Goal: Check status: Check status

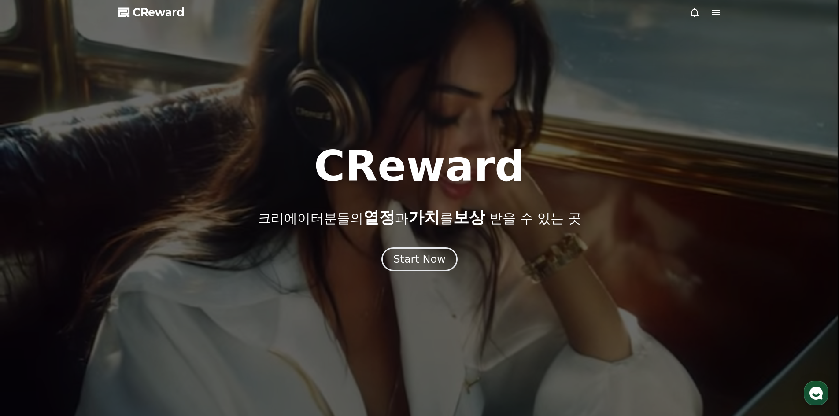
click at [150, 19] on span "CReward" at bounding box center [159, 12] width 52 height 14
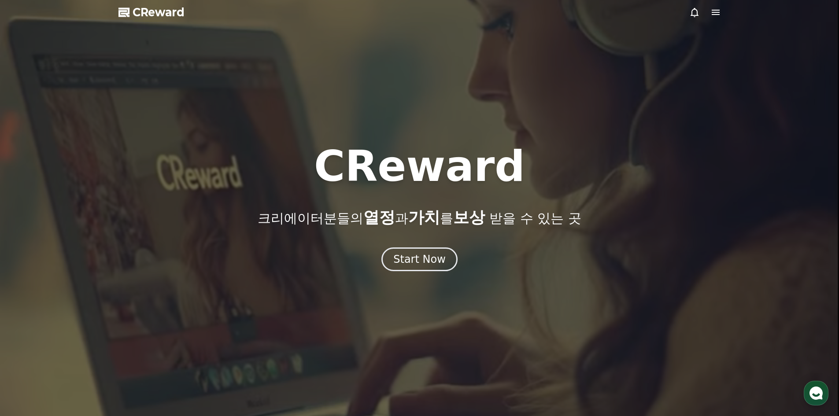
click at [156, 19] on div at bounding box center [419, 208] width 839 height 416
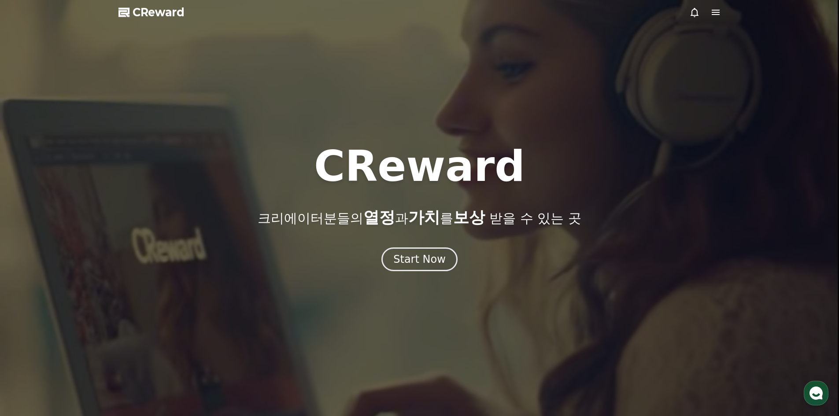
click at [165, 12] on span "CReward" at bounding box center [159, 12] width 52 height 14
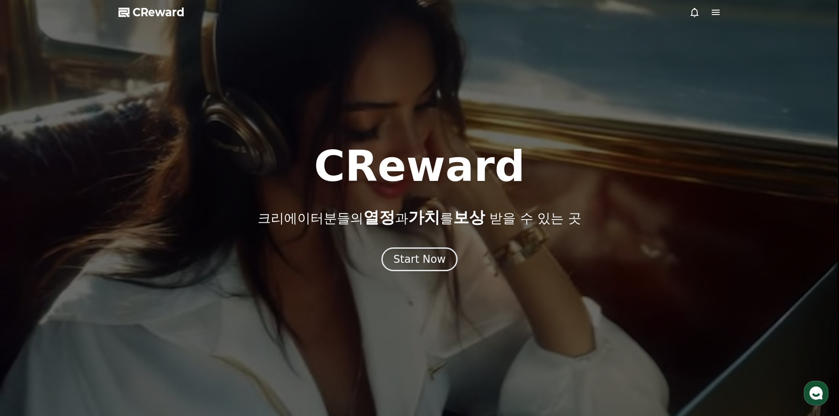
click at [717, 17] on icon at bounding box center [716, 12] width 11 height 11
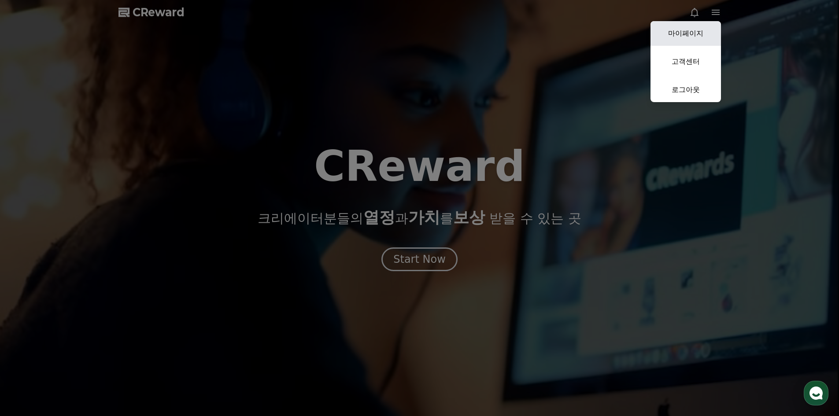
click at [701, 32] on link "마이페이지" at bounding box center [686, 33] width 70 height 25
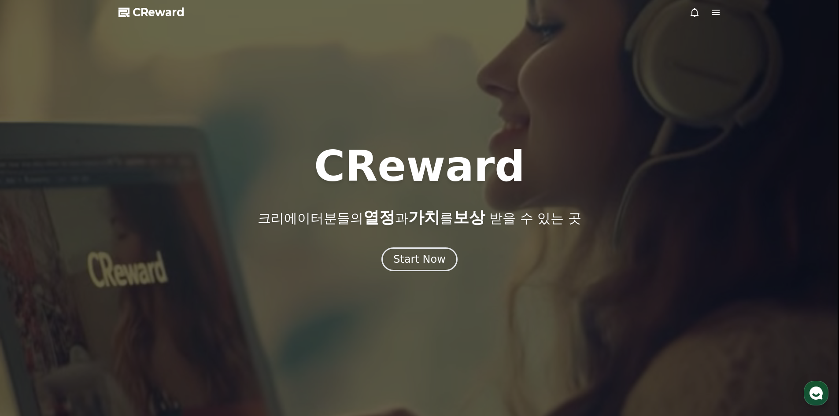
select select "**********"
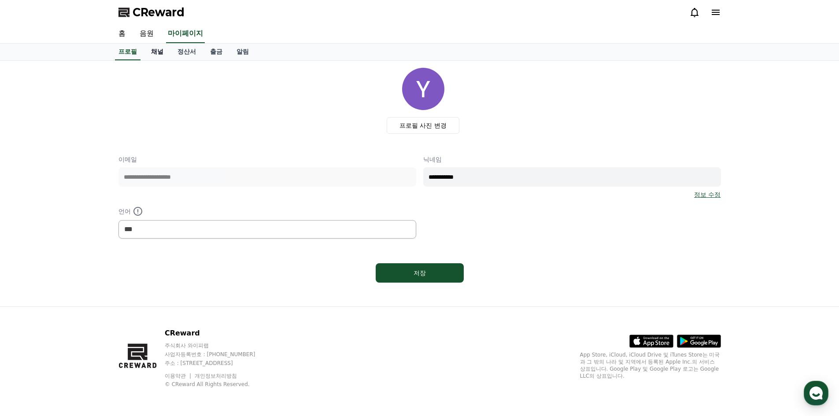
click at [163, 55] on link "채널" at bounding box center [157, 52] width 26 height 17
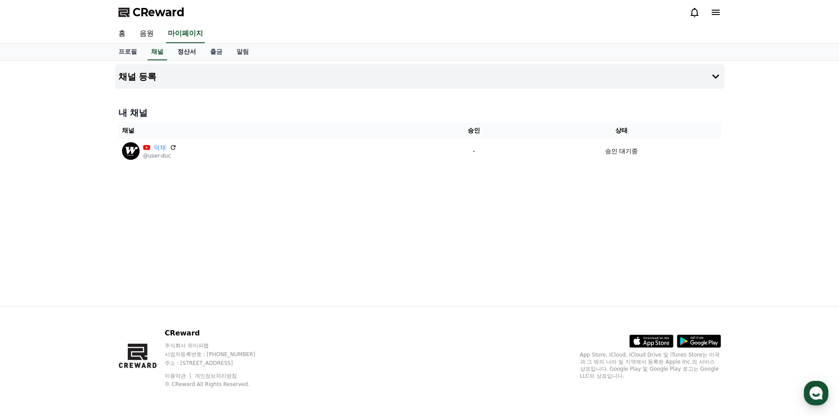
click at [178, 55] on link "정산서" at bounding box center [187, 52] width 33 height 17
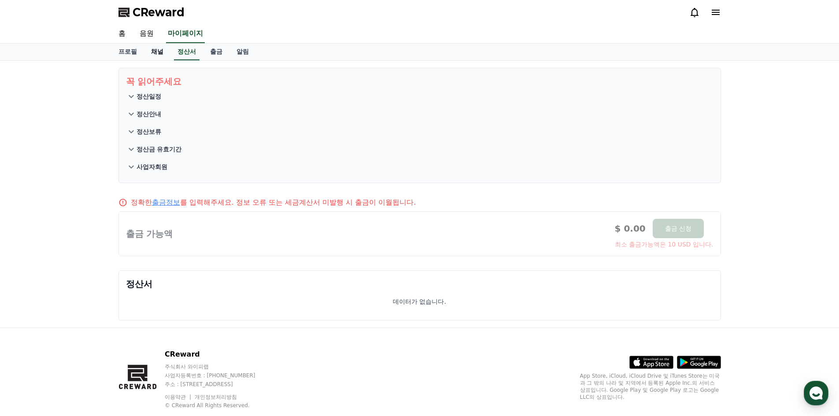
click at [160, 54] on link "채널" at bounding box center [157, 52] width 26 height 17
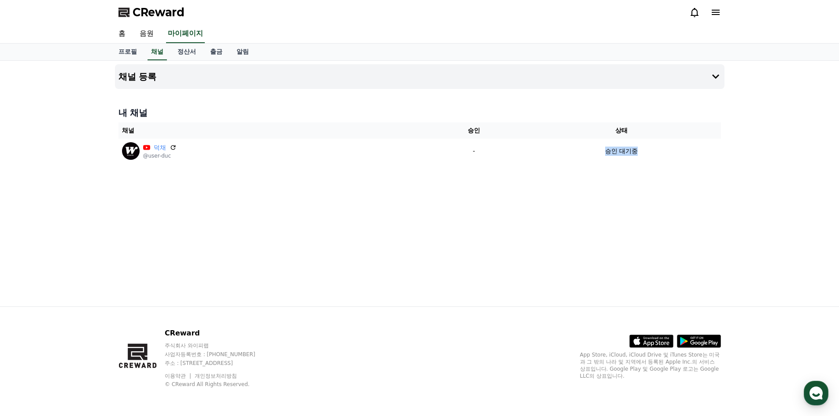
drag, startPoint x: 636, startPoint y: 150, endPoint x: 540, endPoint y: 173, distance: 98.3
click at [532, 168] on div "채널 등록 내 채널 채널 승인 상태 덕채 @user-duc - 승인 대기중" at bounding box center [419, 184] width 617 height 246
